Goal: Find specific page/section: Find specific page/section

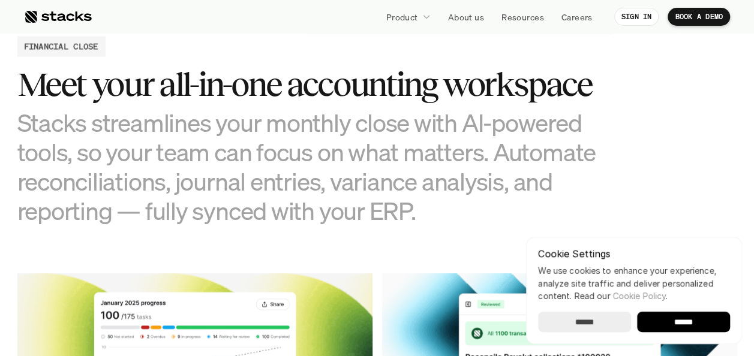
scroll to position [1199, 0]
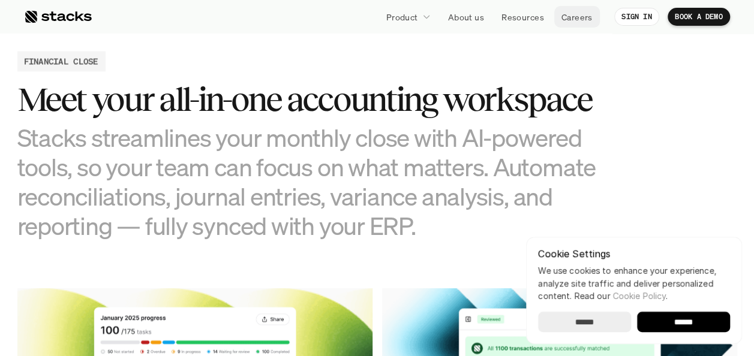
click at [569, 17] on p "Careers" at bounding box center [576, 17] width 31 height 13
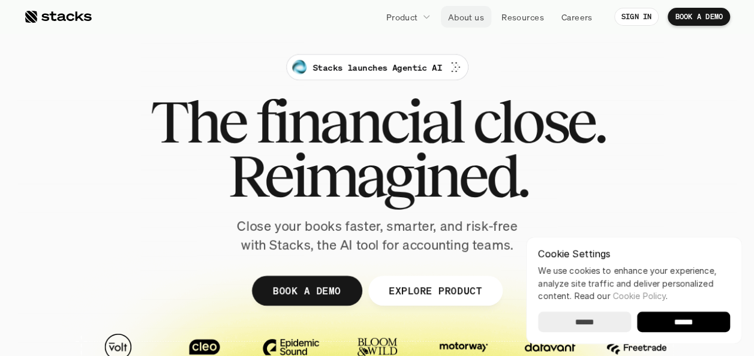
click at [461, 17] on p "About us" at bounding box center [466, 17] width 36 height 13
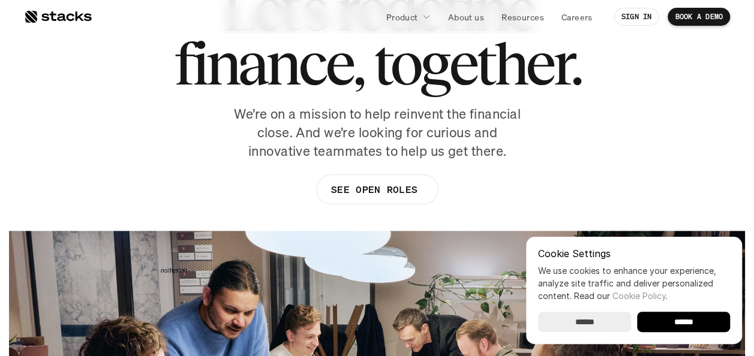
scroll to position [180, 0]
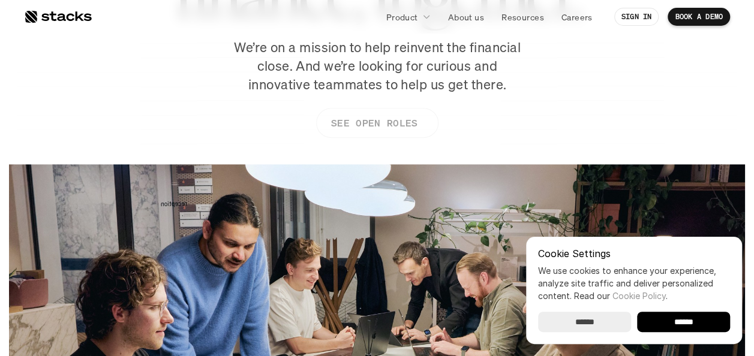
click at [378, 123] on p "SEE OPEN ROLES" at bounding box center [373, 123] width 86 height 17
